Goal: Information Seeking & Learning: Learn about a topic

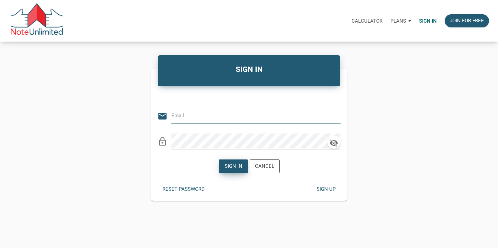
type input "[EMAIL_ADDRESS][DOMAIN_NAME]"
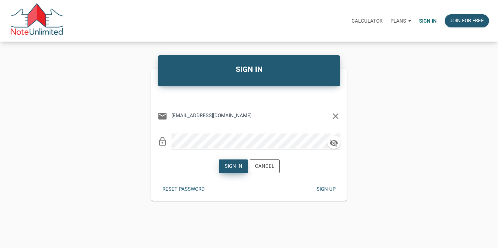
click at [229, 169] on div "Sign in" at bounding box center [234, 167] width 18 height 8
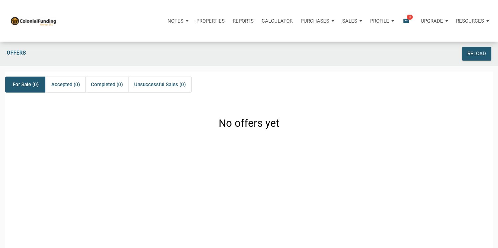
click at [406, 21] on icon "email" at bounding box center [406, 21] width 8 height 8
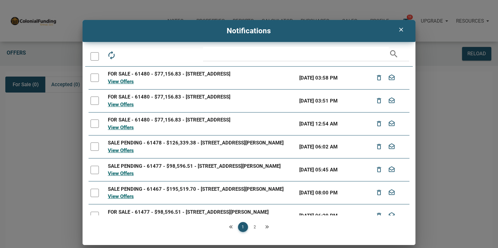
scroll to position [85, 0]
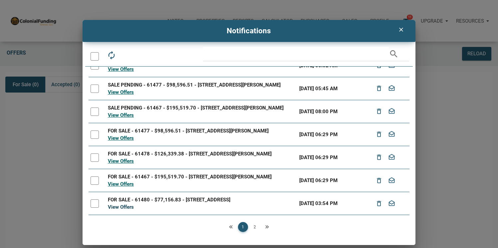
click at [129, 208] on link "View Offers" at bounding box center [121, 207] width 26 height 6
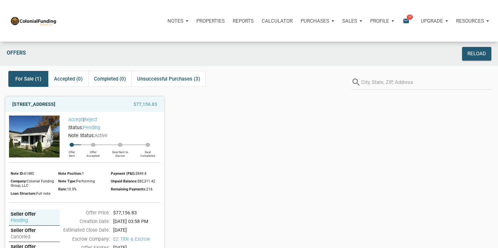
click at [55, 104] on link "[STREET_ADDRESS]" at bounding box center [33, 104] width 43 height 8
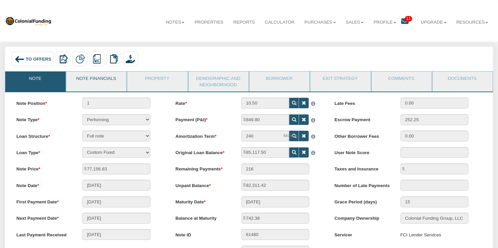
click at [95, 77] on link "Note Financials" at bounding box center [96, 80] width 60 height 17
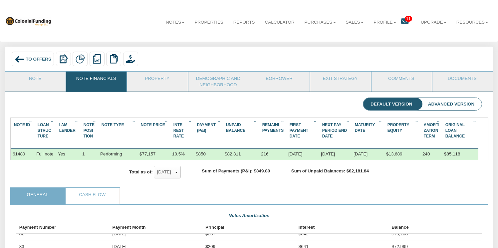
click at [44, 133] on span "Loan Struc Ture" at bounding box center [45, 131] width 14 height 16
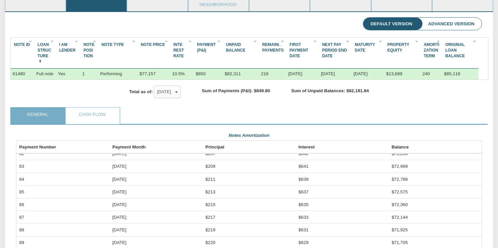
scroll to position [81, 0]
click at [90, 114] on link "Cash Flow" at bounding box center [93, 115] width 54 height 17
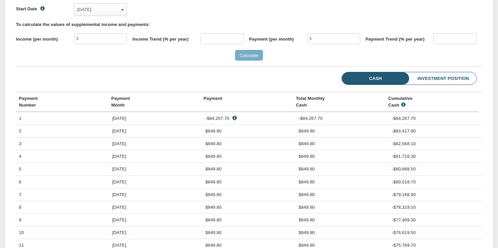
scroll to position [0, 0]
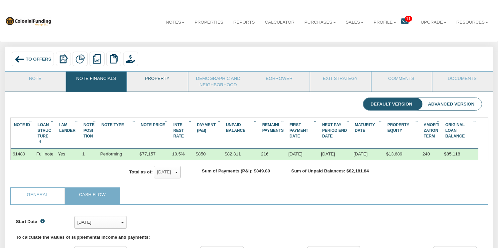
click at [163, 78] on link "Property" at bounding box center [157, 80] width 60 height 17
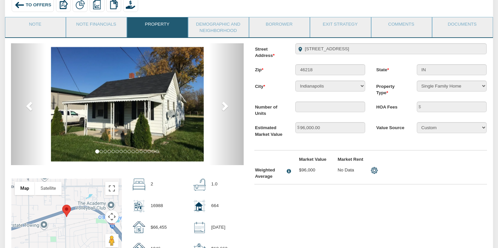
scroll to position [57, 0]
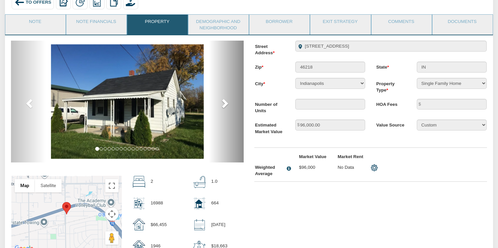
click at [226, 105] on span at bounding box center [225, 103] width 10 height 10
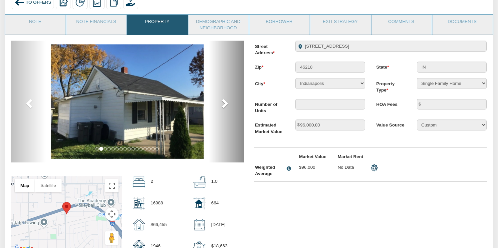
click at [226, 105] on span at bounding box center [225, 103] width 10 height 10
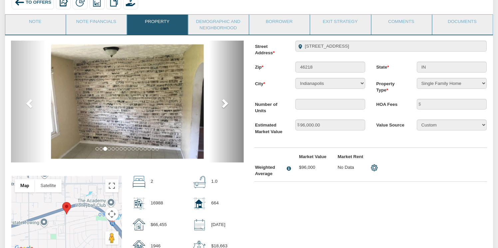
click at [226, 105] on span at bounding box center [225, 103] width 10 height 10
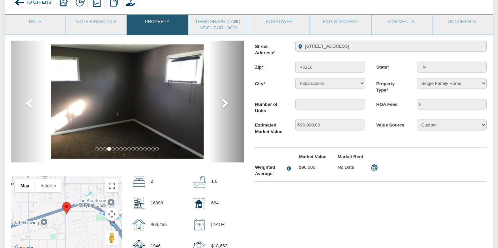
click at [226, 105] on span at bounding box center [225, 103] width 10 height 10
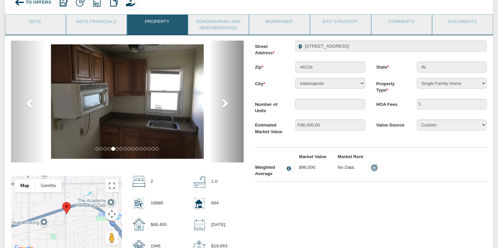
click at [226, 105] on span at bounding box center [225, 103] width 10 height 10
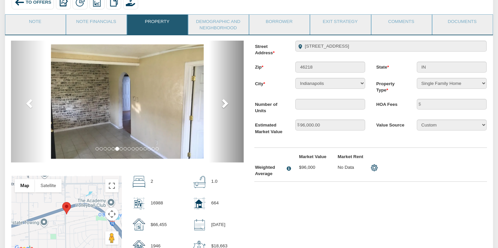
click at [226, 106] on span at bounding box center [225, 103] width 10 height 10
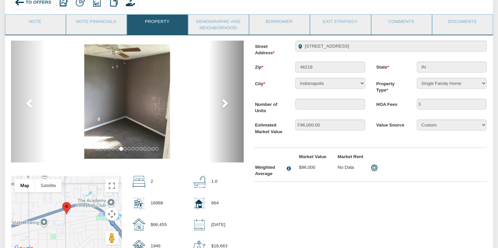
click at [226, 106] on span at bounding box center [225, 103] width 10 height 10
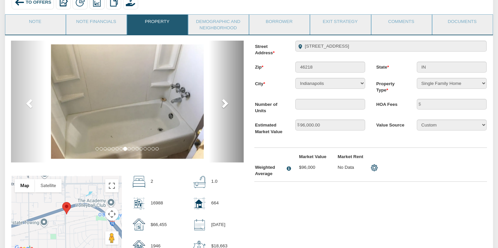
click at [226, 106] on span at bounding box center [225, 103] width 10 height 10
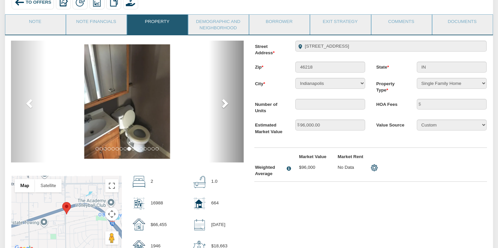
click at [226, 106] on span at bounding box center [225, 103] width 10 height 10
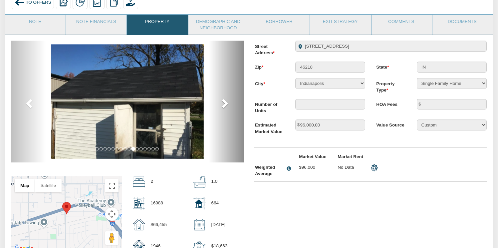
click at [226, 106] on span at bounding box center [225, 103] width 10 height 10
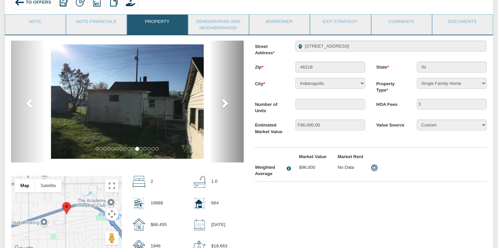
click at [226, 107] on span at bounding box center [225, 103] width 10 height 10
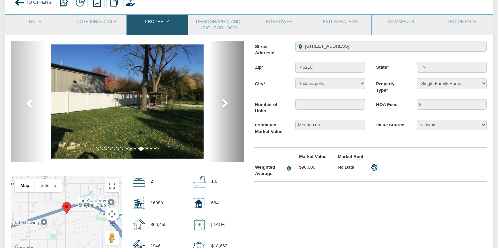
click at [226, 107] on span at bounding box center [225, 103] width 10 height 10
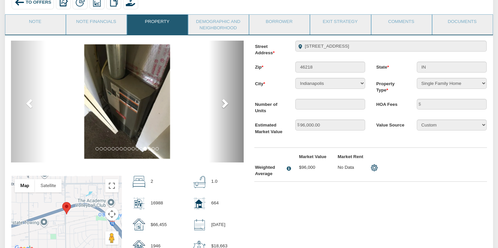
click at [226, 108] on span at bounding box center [225, 103] width 10 height 10
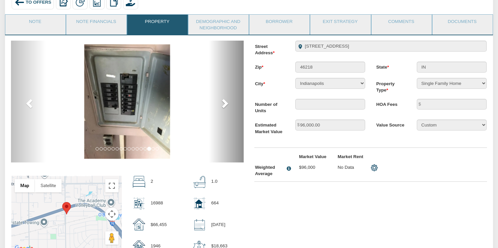
click at [226, 108] on span at bounding box center [225, 103] width 10 height 10
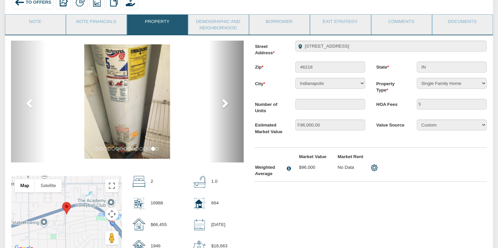
click at [226, 108] on span at bounding box center [225, 103] width 10 height 10
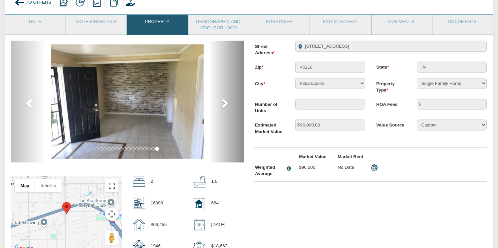
click at [226, 108] on span at bounding box center [225, 103] width 10 height 10
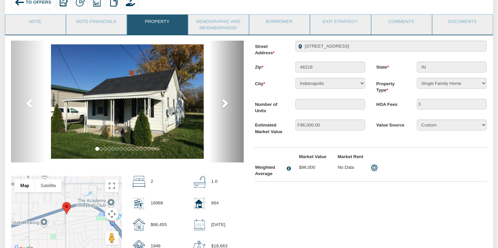
click at [226, 108] on span at bounding box center [225, 103] width 10 height 10
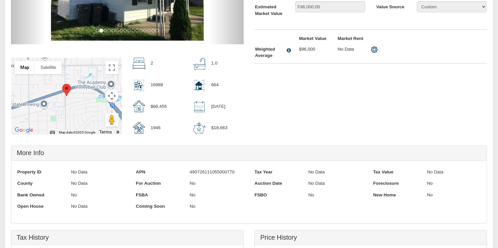
scroll to position [0, 0]
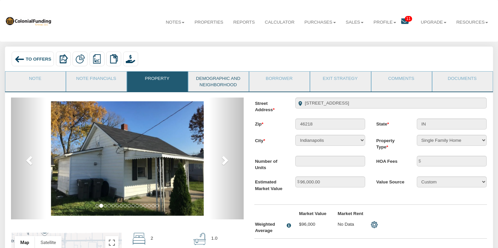
click at [210, 85] on link "Demographic and Neighborhood" at bounding box center [219, 82] width 60 height 20
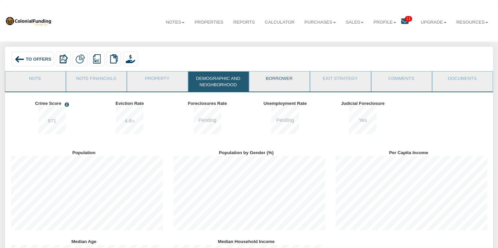
click at [286, 78] on link "Borrower" at bounding box center [280, 80] width 60 height 17
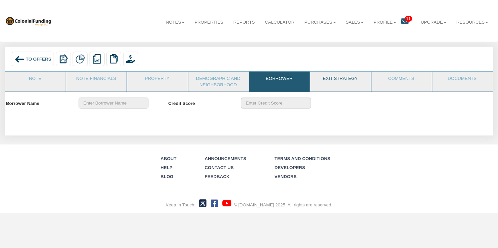
click at [343, 79] on link "Exit Strategy" at bounding box center [341, 80] width 60 height 17
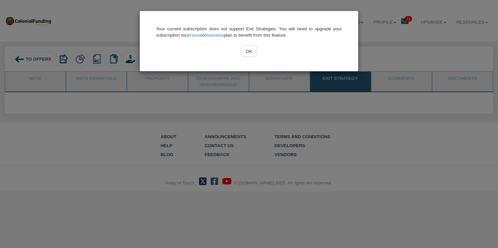
click at [251, 50] on input "OK" at bounding box center [249, 51] width 16 height 11
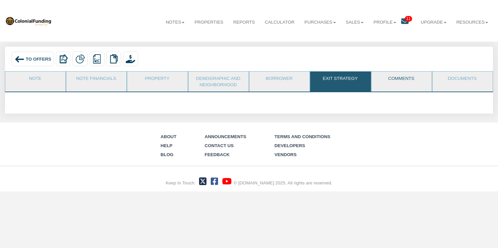
click at [410, 78] on link "Comments" at bounding box center [402, 80] width 60 height 17
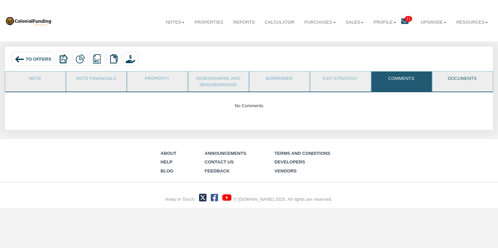
click at [470, 80] on link "Documents" at bounding box center [463, 80] width 60 height 17
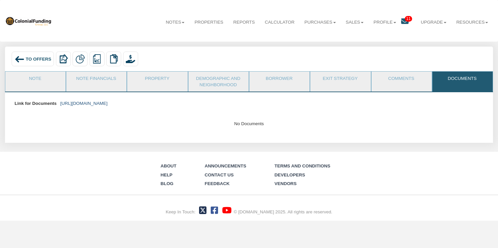
click at [108, 103] on link "[URL][DOMAIN_NAME]" at bounding box center [83, 103] width 47 height 5
